Goal: Transaction & Acquisition: Purchase product/service

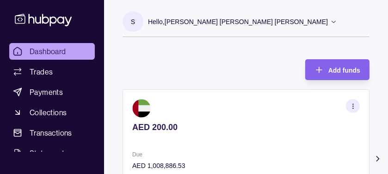
drag, startPoint x: 360, startPoint y: 0, endPoint x: 180, endPoint y: 66, distance: 191.1
click at [180, 66] on div "Add funds AED 200.00 Due AED 1,008,886.53 Incoming AED 0.00 Outgoing AED 1,009,…" at bounding box center [245, 138] width 247 height 177
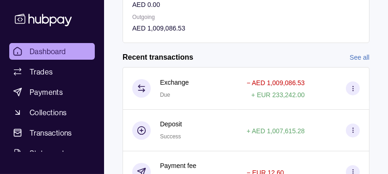
scroll to position [185, 0]
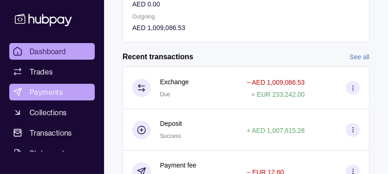
click at [52, 94] on span "Payments" at bounding box center [46, 91] width 33 height 11
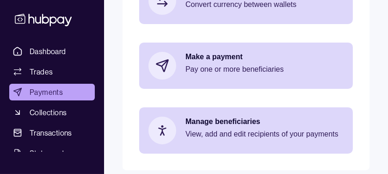
scroll to position [192, 0]
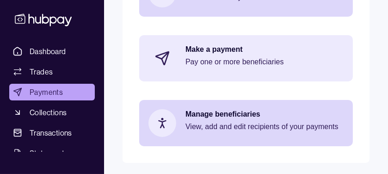
click at [201, 44] on p "Make a payment" at bounding box center [264, 49] width 158 height 10
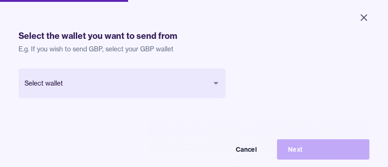
click at [171, 82] on body "Close Make a payment Select wallet Payments Confirmation Support Select the wal…" at bounding box center [194, 83] width 388 height 167
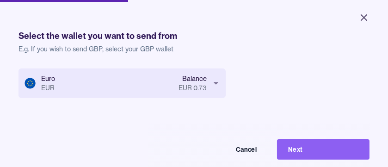
click at [306, 157] on button "Next" at bounding box center [323, 149] width 92 height 20
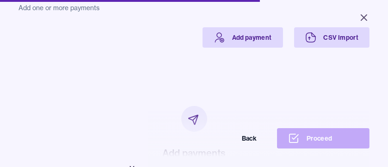
scroll to position [19, 0]
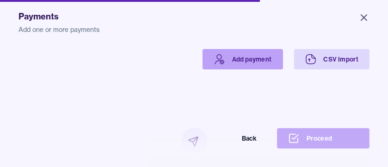
click at [220, 59] on link "Add payment" at bounding box center [242, 59] width 80 height 20
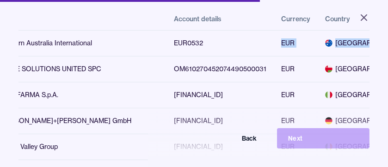
scroll to position [0, 105]
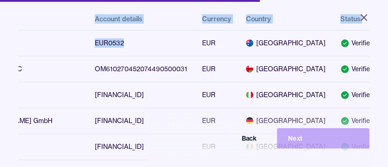
drag, startPoint x: 246, startPoint y: 45, endPoint x: 363, endPoint y: 39, distance: 116.7
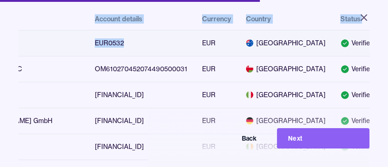
click at [381, 127] on html "Close Make a payment Select wallet Payments Select beneficiary Confirmation Sup…" at bounding box center [194, 83] width 388 height 167
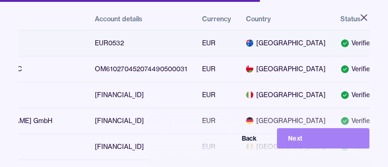
click at [342, 139] on button "Next" at bounding box center [323, 138] width 92 height 20
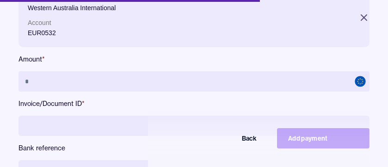
scroll to position [92, 0]
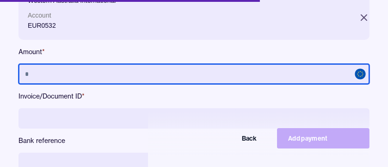
click at [67, 80] on input "text" at bounding box center [193, 74] width 351 height 20
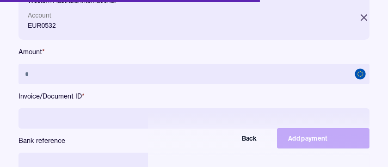
click at [60, 112] on input at bounding box center [193, 118] width 351 height 20
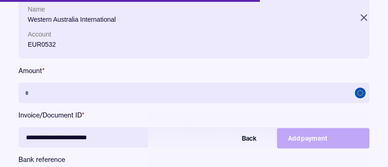
scroll to position [76, 0]
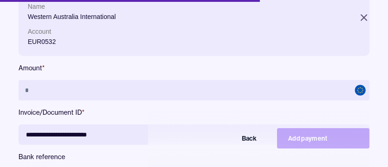
type input "**********"
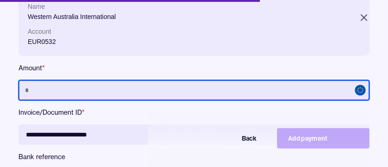
click at [79, 91] on input "text" at bounding box center [193, 90] width 351 height 20
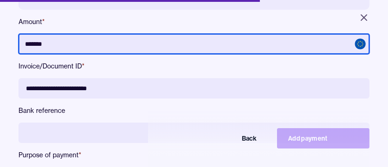
scroll to position [169, 0]
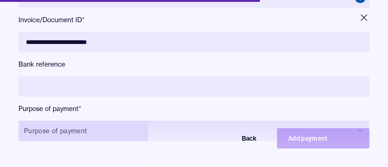
click at [89, 126] on button "Purpose of payment" at bounding box center [193, 131] width 351 height 20
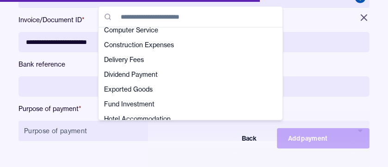
scroll to position [71, 0]
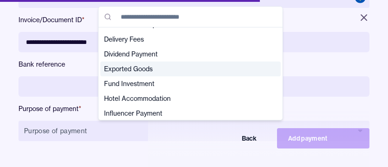
click at [179, 69] on span "Exported Goods" at bounding box center [185, 68] width 162 height 9
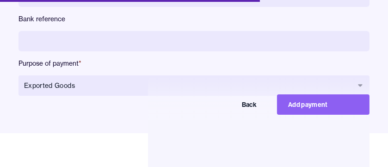
scroll to position [44, 0]
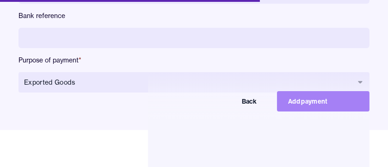
click at [330, 104] on button "Add payment" at bounding box center [323, 101] width 92 height 20
type input "******"
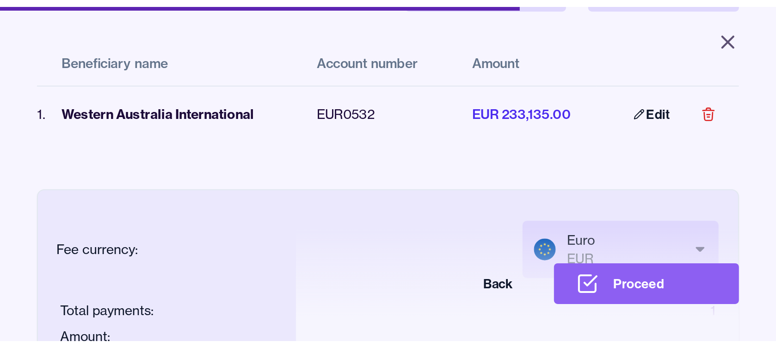
scroll to position [92, 0]
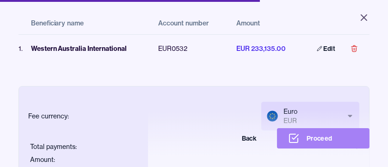
click at [318, 147] on button "Proceed" at bounding box center [323, 138] width 92 height 20
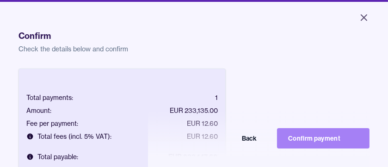
click at [312, 140] on button "Confirm payment" at bounding box center [323, 138] width 92 height 20
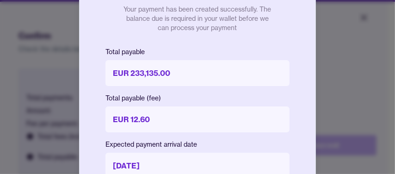
drag, startPoint x: 335, startPoint y: 54, endPoint x: 340, endPoint y: 76, distance: 23.2
click at [340, 76] on div at bounding box center [197, 87] width 395 height 174
drag, startPoint x: 387, startPoint y: 62, endPoint x: 385, endPoint y: 83, distance: 20.9
click at [387, 74] on div at bounding box center [197, 87] width 395 height 174
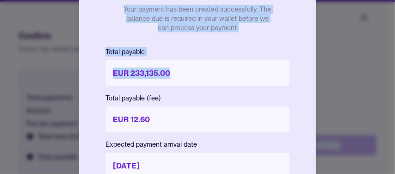
drag, startPoint x: 209, startPoint y: 60, endPoint x: 246, endPoint y: 181, distance: 126.9
click at [246, 173] on html "Close Make a payment Select wallet Payments Confirmation Support Confirm Check …" at bounding box center [197, 87] width 395 height 174
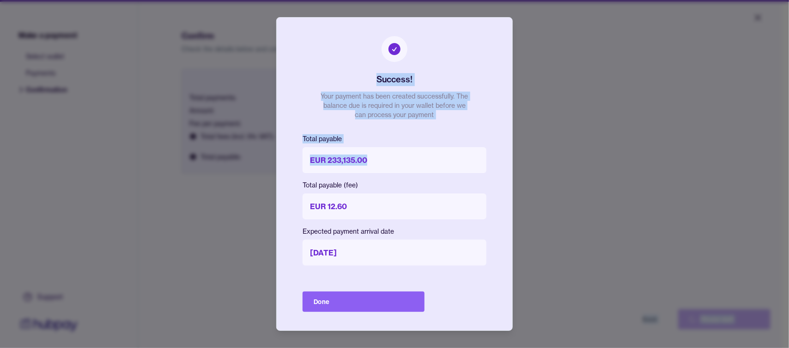
drag, startPoint x: 379, startPoint y: 2, endPoint x: 370, endPoint y: 303, distance: 300.6
click at [368, 173] on button "Done" at bounding box center [364, 301] width 122 height 20
